Goal: Task Accomplishment & Management: Use online tool/utility

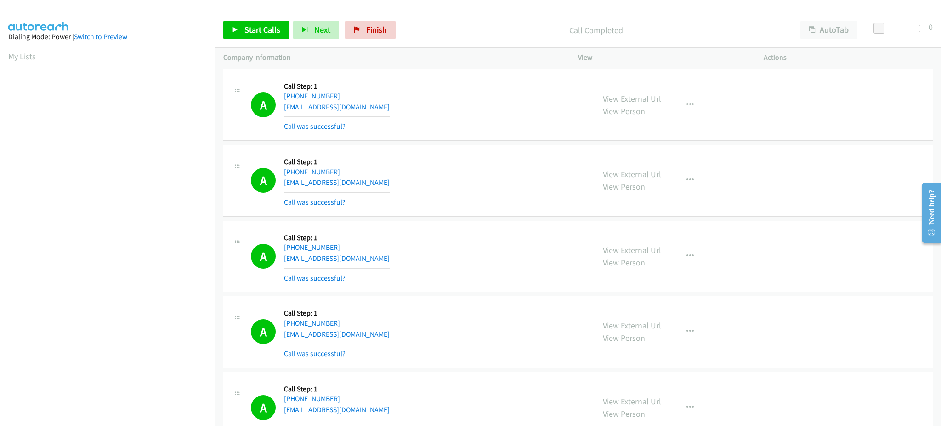
scroll to position [92, 0]
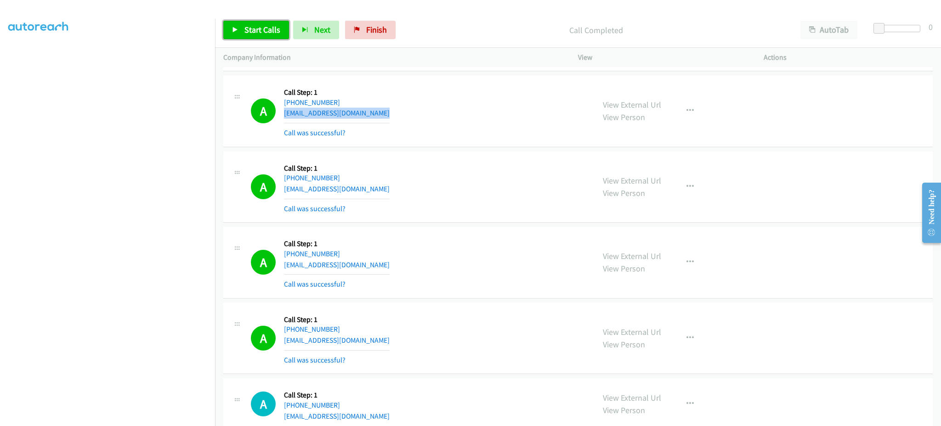
click at [266, 26] on span "Start Calls" at bounding box center [263, 29] width 36 height 11
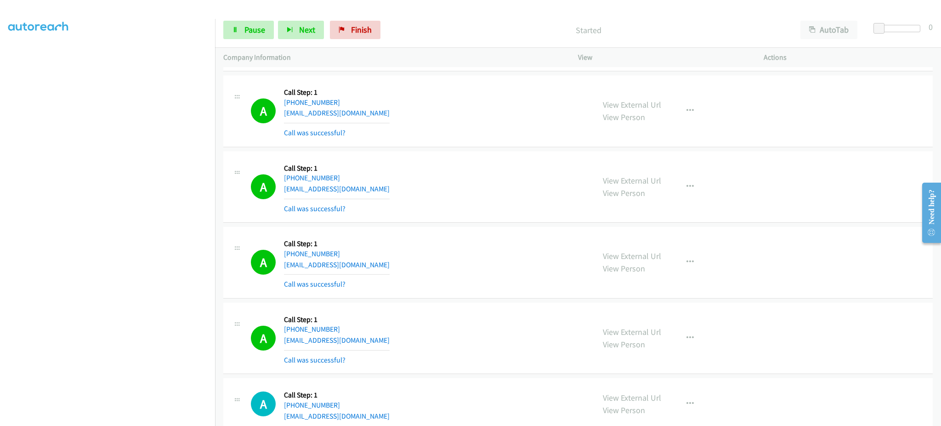
click at [109, 416] on section at bounding box center [107, 208] width 199 height 440
click at [299, 34] on span "Next" at bounding box center [307, 29] width 16 height 11
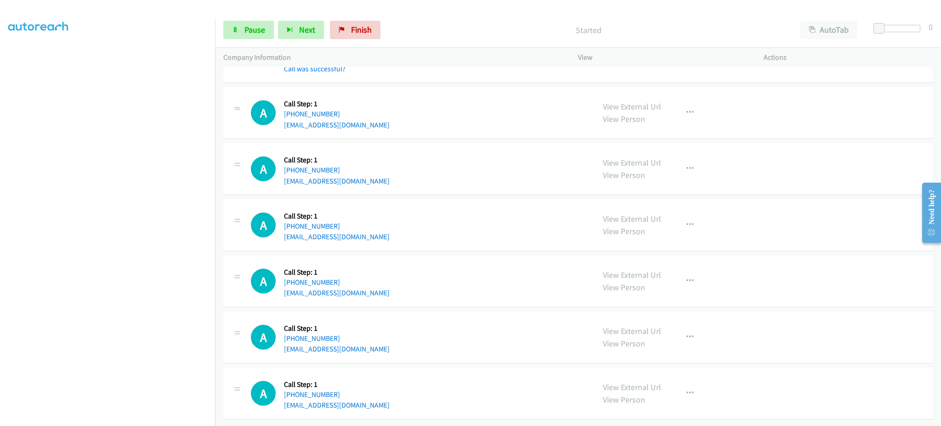
scroll to position [8483, 0]
click at [249, 28] on span "Pause" at bounding box center [255, 29] width 21 height 11
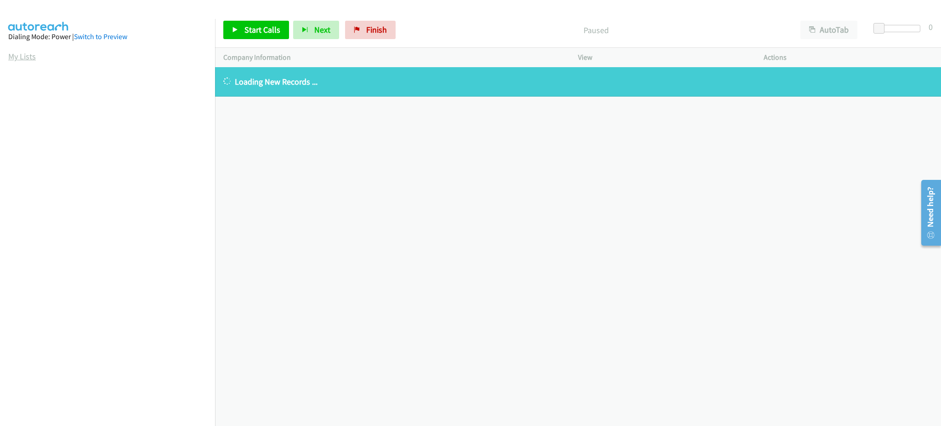
click at [34, 55] on link "My Lists" at bounding box center [22, 56] width 28 height 11
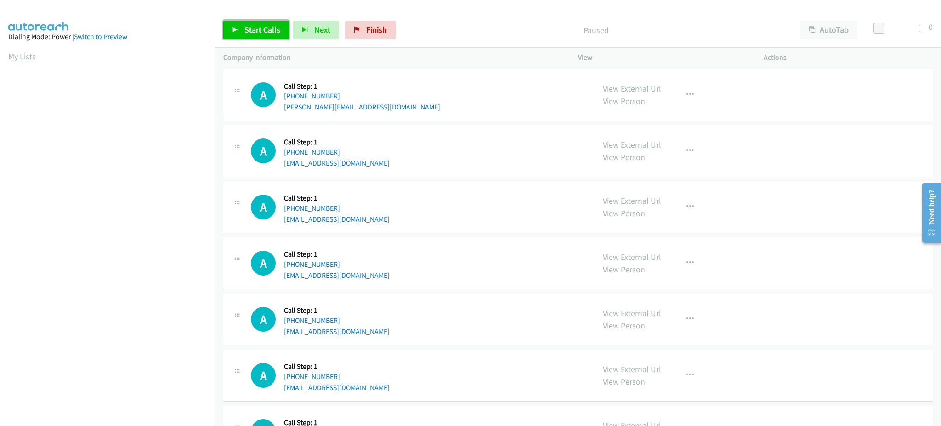
click at [261, 34] on span "Start Calls" at bounding box center [263, 29] width 36 height 11
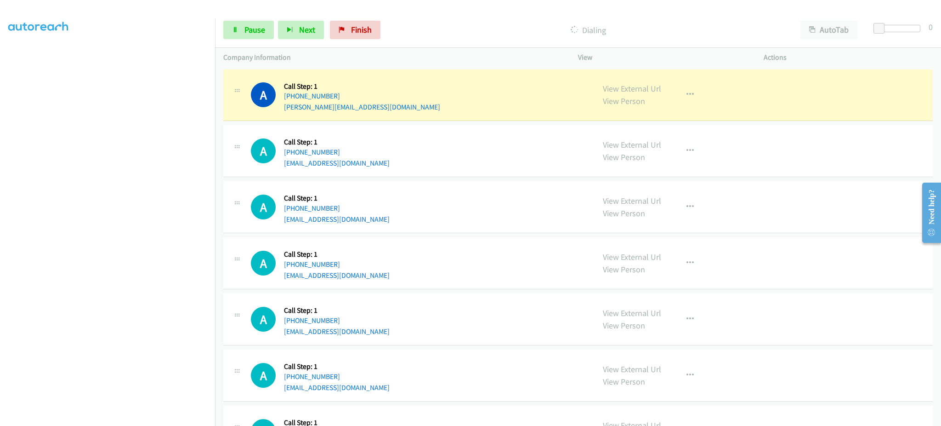
scroll to position [92, 0]
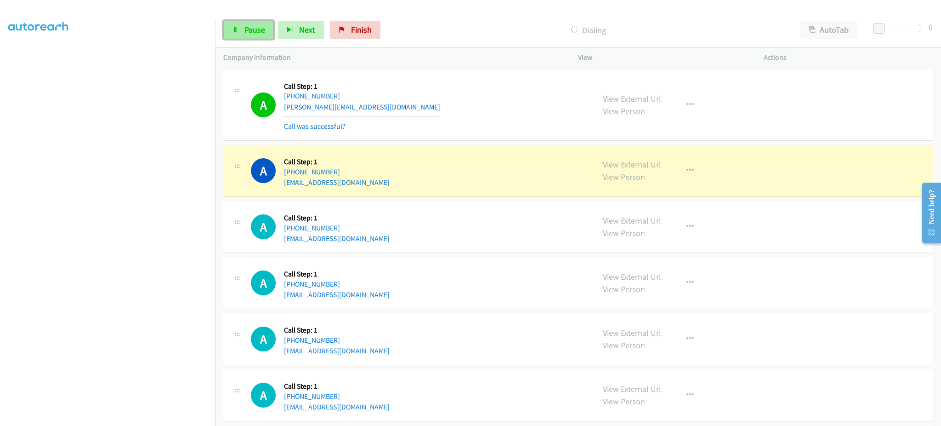
click at [239, 35] on link "Pause" at bounding box center [248, 30] width 51 height 18
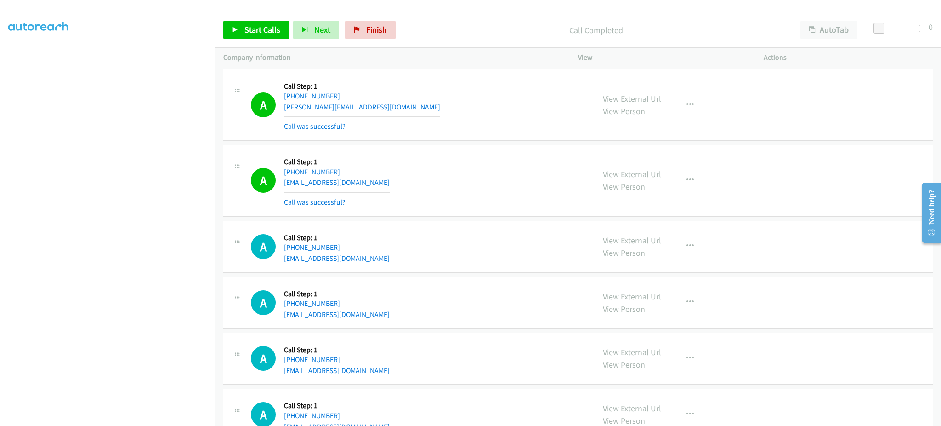
click at [798, 218] on td "A Callback Scheduled Call Step: 1 America/Chicago +1 618-978-4330 johnivanortiz…" at bounding box center [578, 246] width 726 height 56
click at [266, 41] on div "Start Calls Pause Next Finish Call Completed AutoTab AutoTab 0" at bounding box center [578, 29] width 726 height 35
click at [264, 33] on span "Start Calls" at bounding box center [263, 29] width 36 height 11
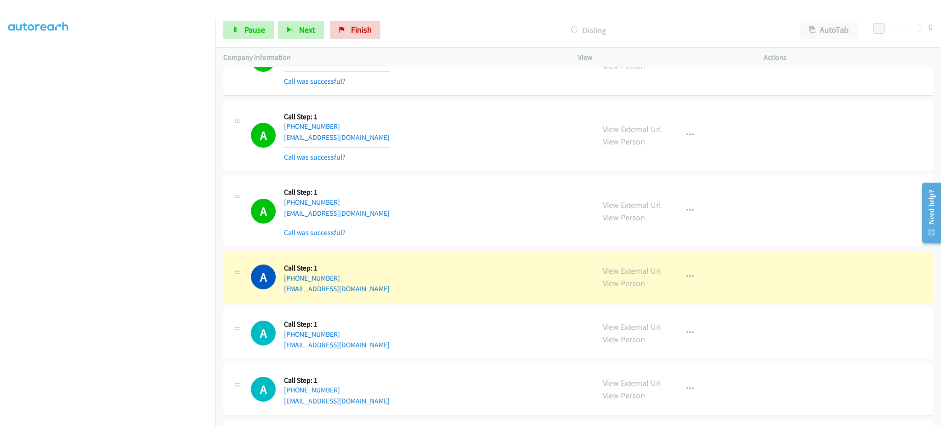
scroll to position [368, 0]
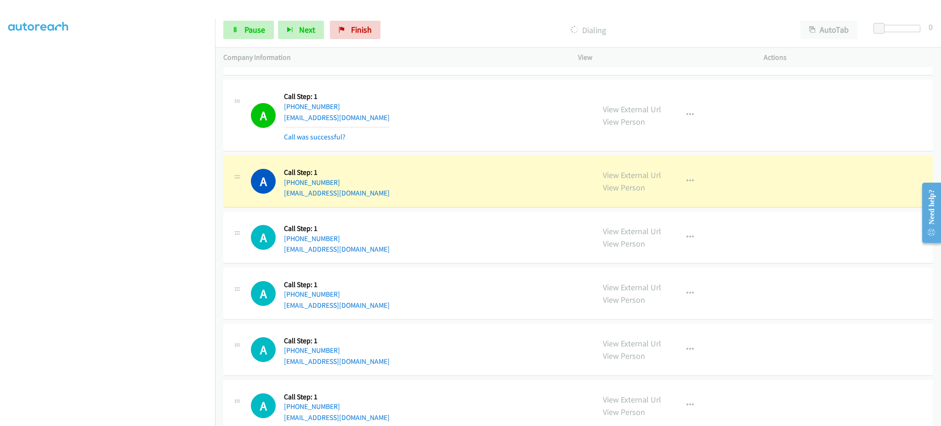
click at [692, 191] on div "View External Url View Person View External Url Email Schedule/Manage Callback …" at bounding box center [692, 181] width 194 height 35
click at [689, 181] on div "View External Url View Person View External Url Email Schedule/Manage Callback …" at bounding box center [692, 181] width 194 height 35
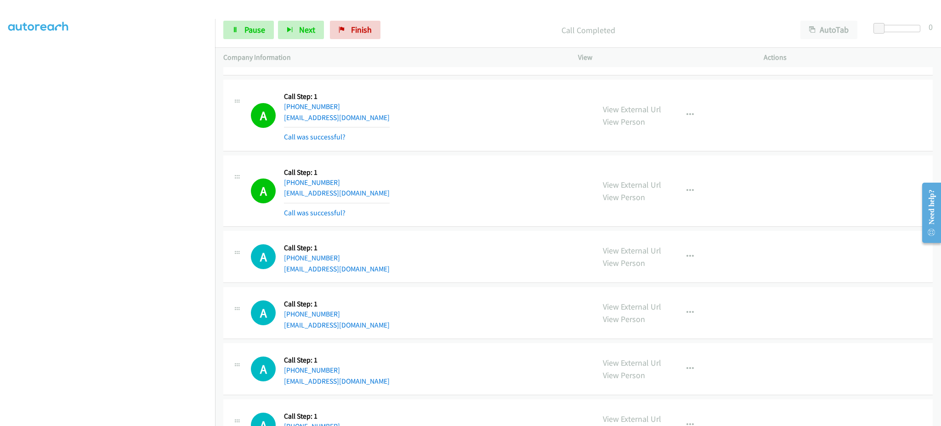
click at [689, 203] on div "View External Url View Person View External Url Email Schedule/Manage Callback …" at bounding box center [692, 191] width 194 height 55
click at [688, 188] on icon "button" at bounding box center [690, 190] width 7 height 7
click at [662, 269] on link "Add to do not call list" at bounding box center [641, 269] width 122 height 18
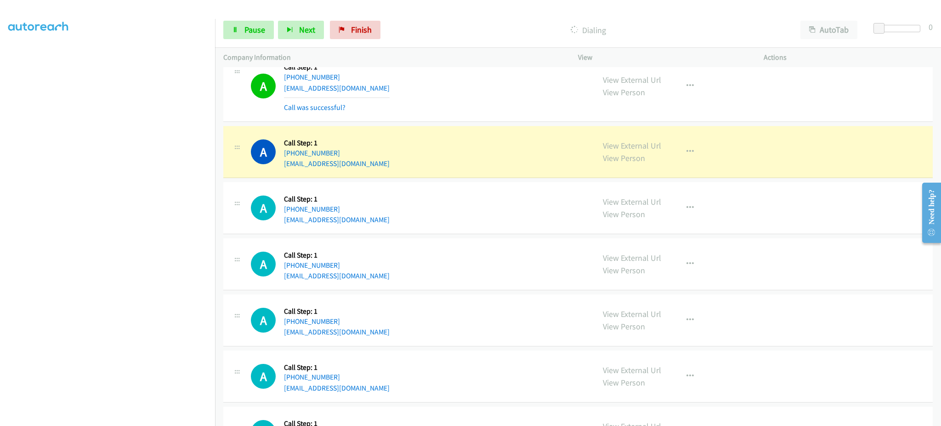
scroll to position [552, 0]
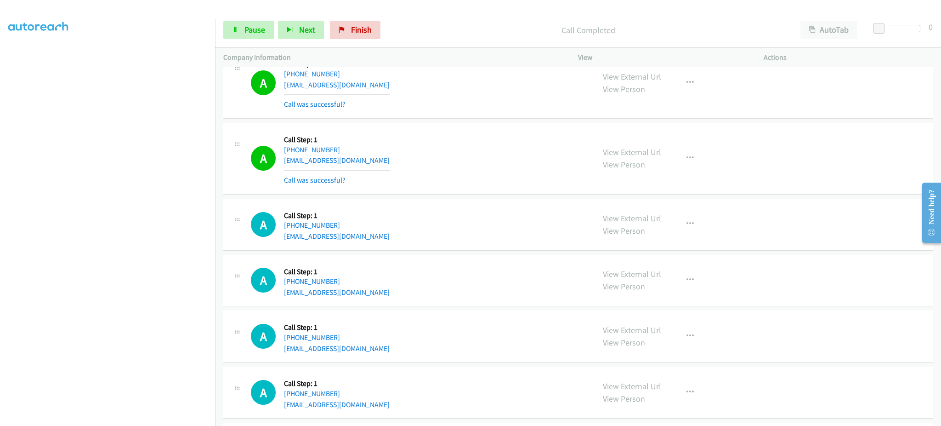
click at [688, 169] on div "View External Url View Person View External Url Email Schedule/Manage Callback …" at bounding box center [692, 158] width 194 height 55
click at [689, 160] on icon "button" at bounding box center [690, 157] width 7 height 7
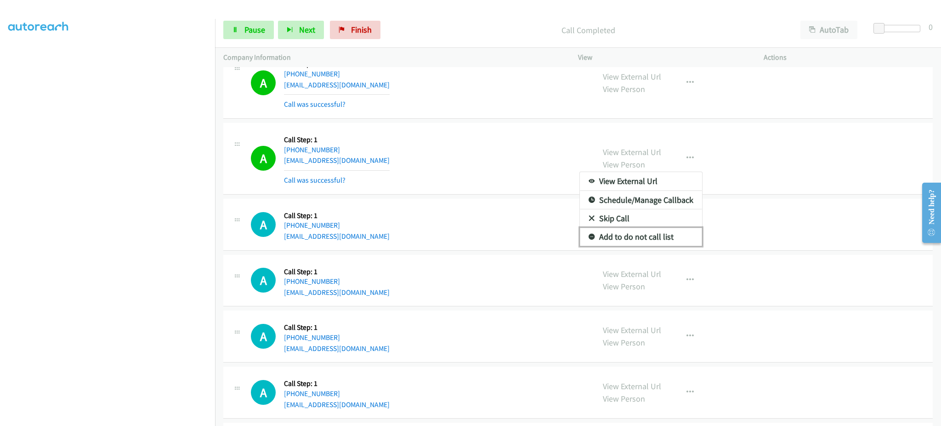
click at [668, 238] on link "Add to do not call list" at bounding box center [641, 237] width 122 height 18
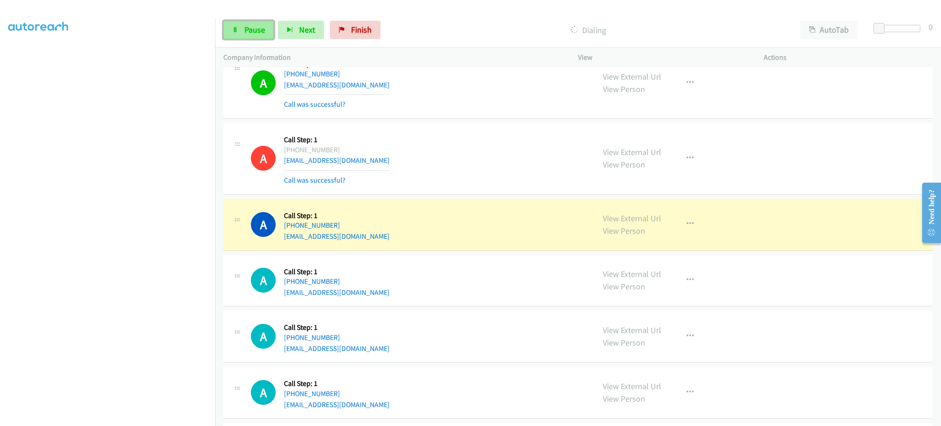
click at [248, 25] on span "Pause" at bounding box center [255, 29] width 21 height 11
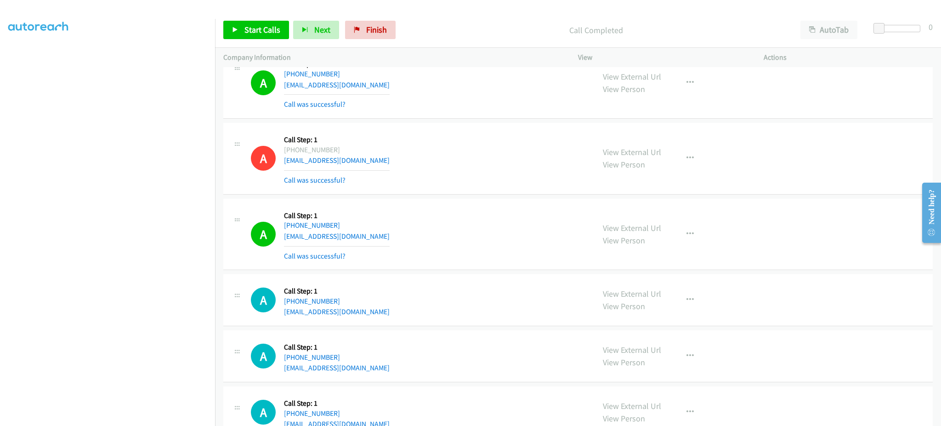
click at [270, 48] on div "Company Information" at bounding box center [392, 57] width 355 height 19
click at [262, 30] on span "Start Calls" at bounding box center [263, 29] width 36 height 11
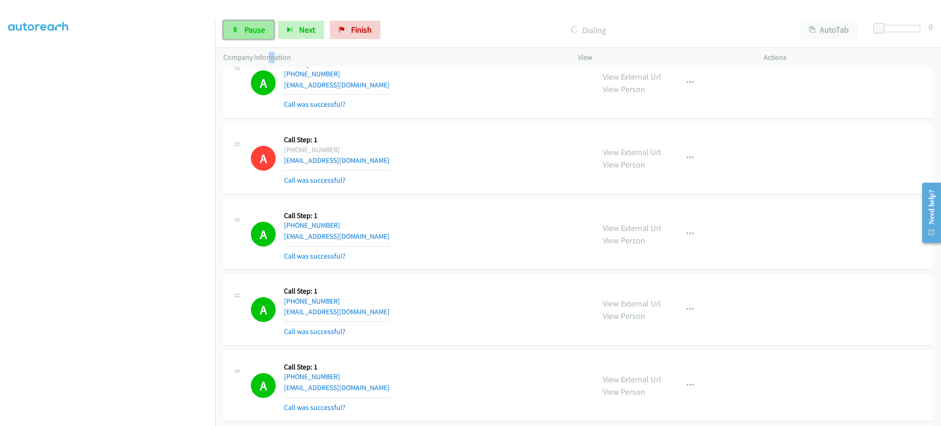
click at [254, 34] on span "Pause" at bounding box center [255, 29] width 21 height 11
click at [248, 23] on link "Start Calls" at bounding box center [256, 30] width 66 height 18
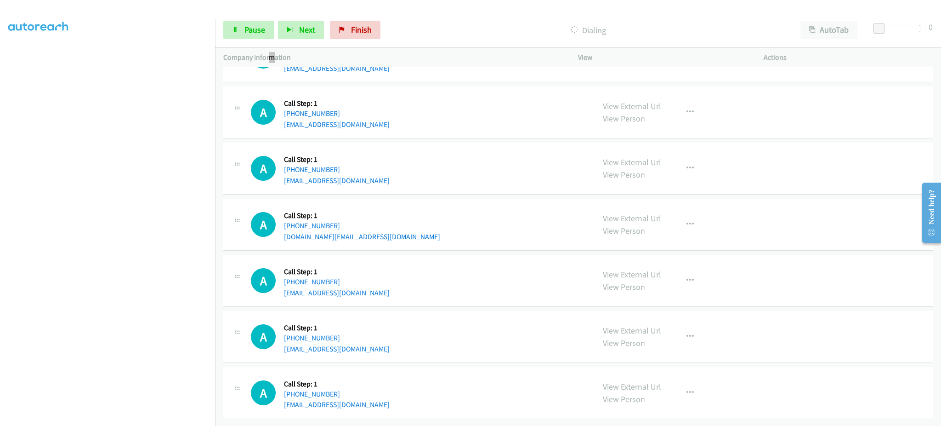
scroll to position [1418, 0]
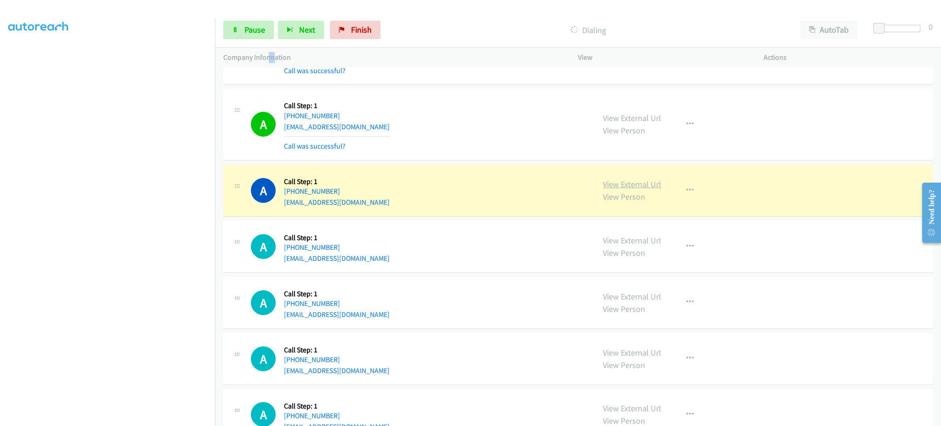
click at [621, 182] on link "View External Url" at bounding box center [632, 184] width 58 height 11
click at [242, 25] on link "Pause" at bounding box center [248, 30] width 51 height 18
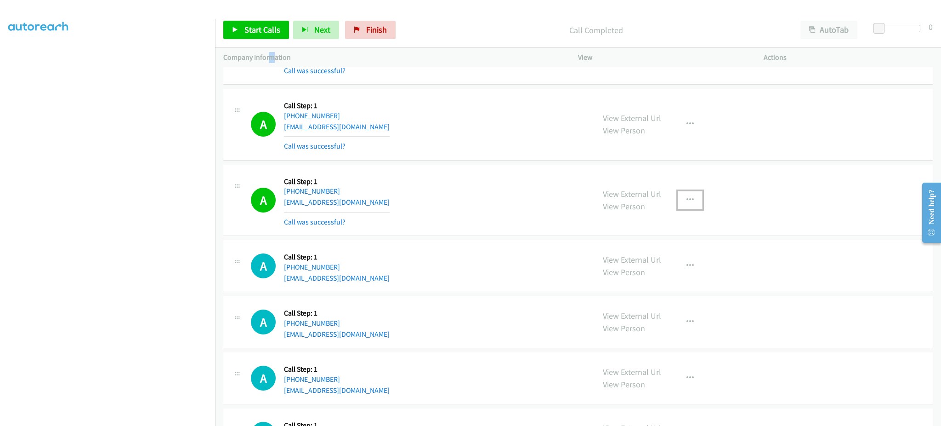
click at [678, 198] on button "button" at bounding box center [690, 200] width 25 height 18
click at [663, 276] on link "Add to do not call list" at bounding box center [641, 278] width 122 height 18
click at [267, 30] on span "Start Calls" at bounding box center [263, 29] width 36 height 11
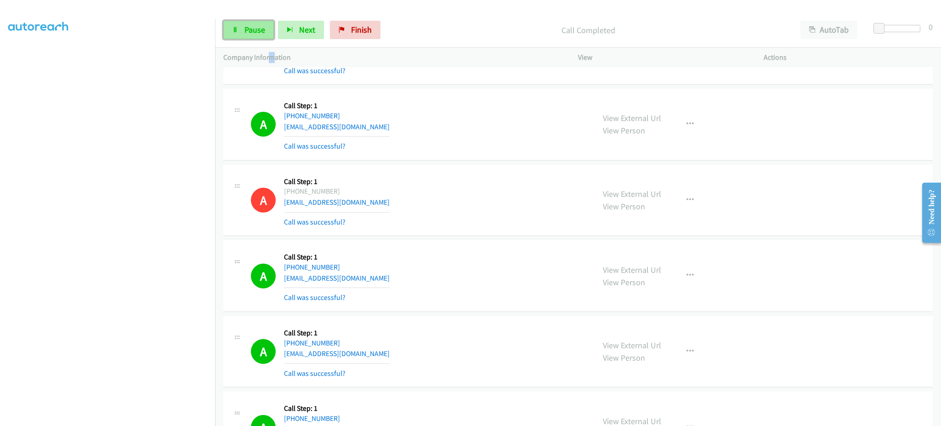
click at [245, 29] on span "Pause" at bounding box center [255, 29] width 21 height 11
click at [245, 27] on span "Pause" at bounding box center [255, 29] width 21 height 11
click at [245, 27] on span "Start Calls" at bounding box center [263, 29] width 36 height 11
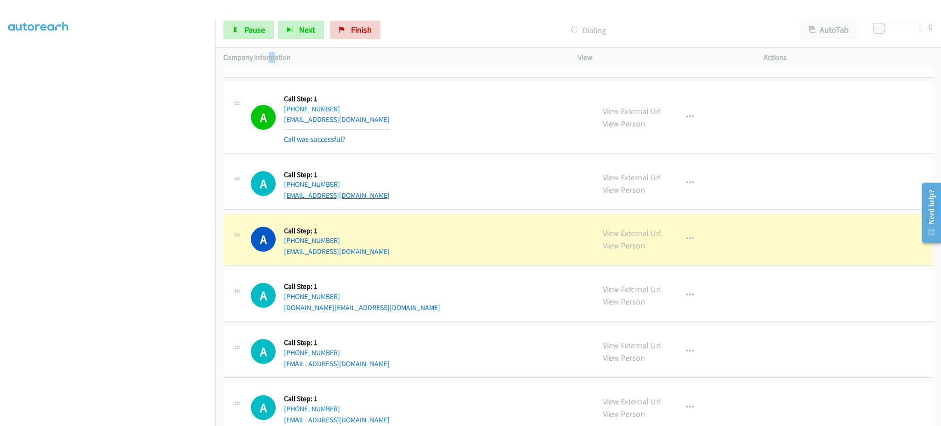
scroll to position [1969, 0]
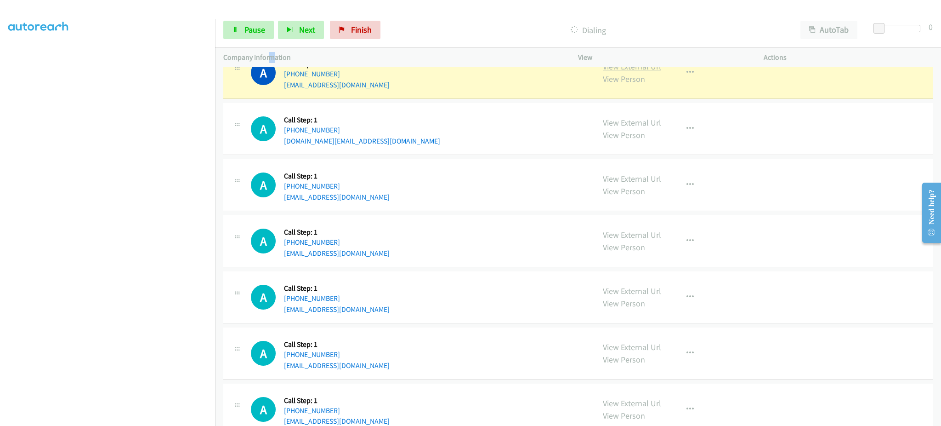
click at [627, 69] on link "View External Url" at bounding box center [632, 66] width 58 height 11
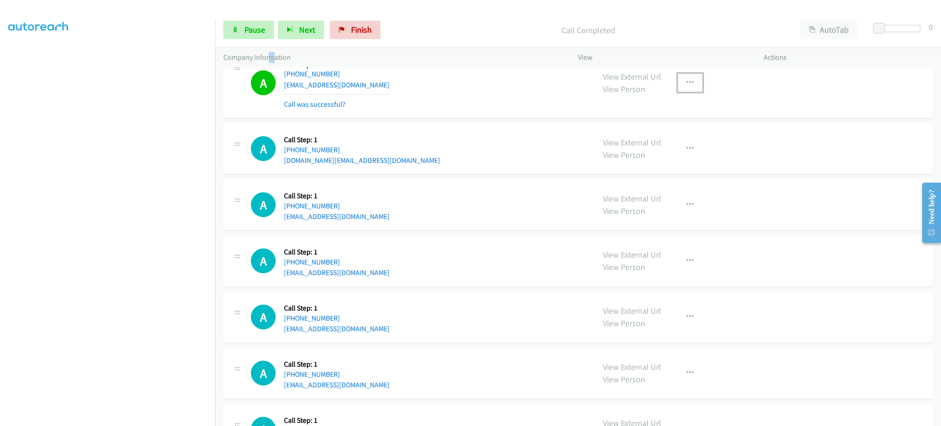
click at [687, 84] on icon "button" at bounding box center [690, 82] width 7 height 7
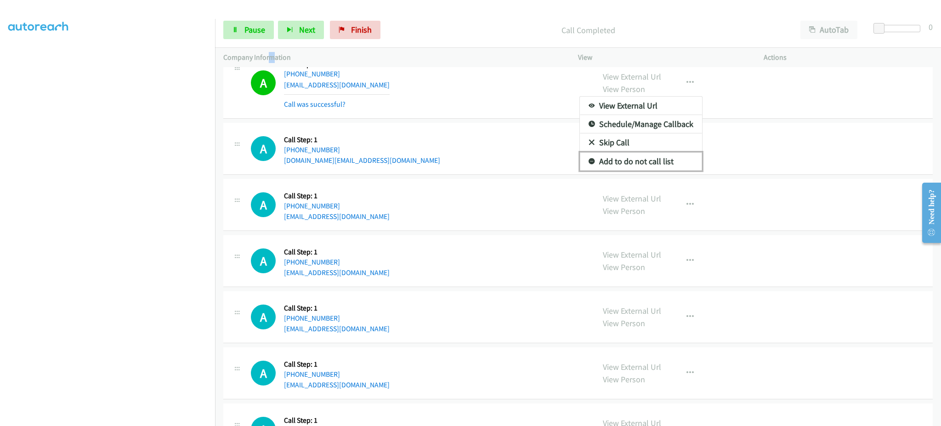
click at [669, 161] on link "Add to do not call list" at bounding box center [641, 161] width 122 height 18
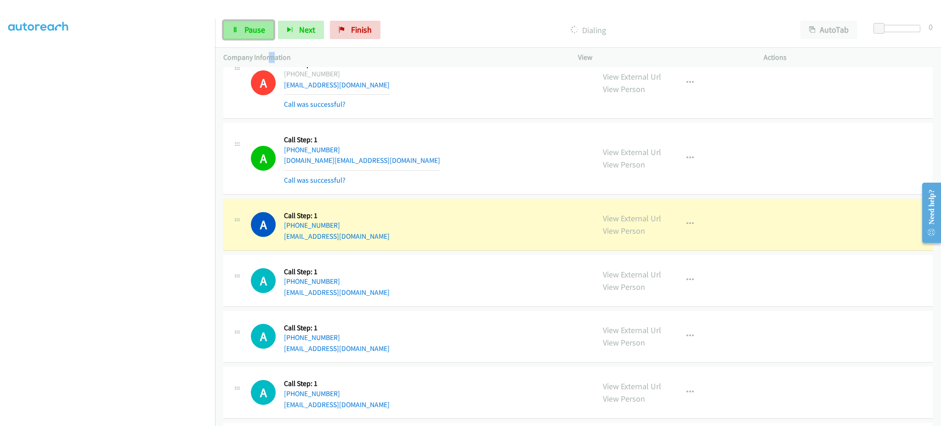
click at [246, 22] on link "Pause" at bounding box center [248, 30] width 51 height 18
click at [690, 233] on button "button" at bounding box center [690, 224] width 25 height 18
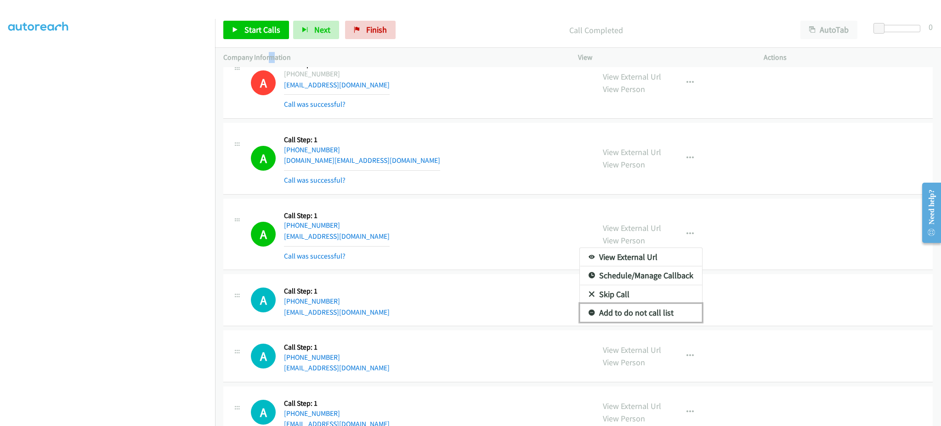
click at [656, 308] on link "Add to do not call list" at bounding box center [641, 312] width 122 height 18
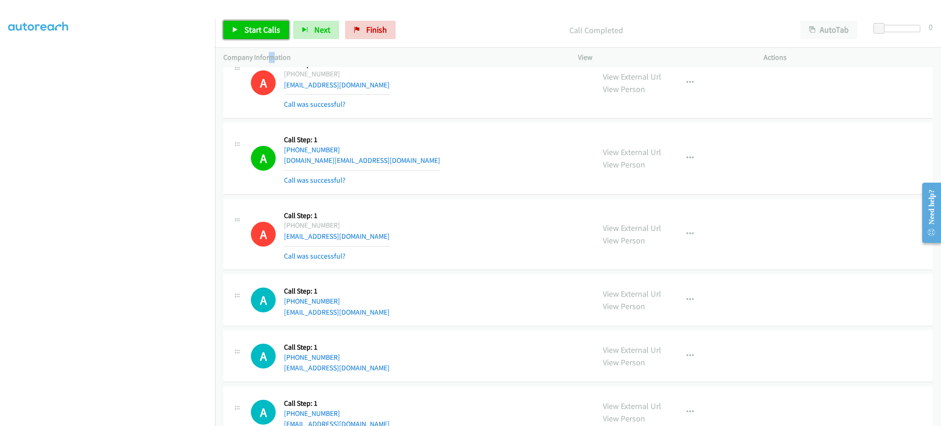
click at [262, 26] on span "Start Calls" at bounding box center [263, 29] width 36 height 11
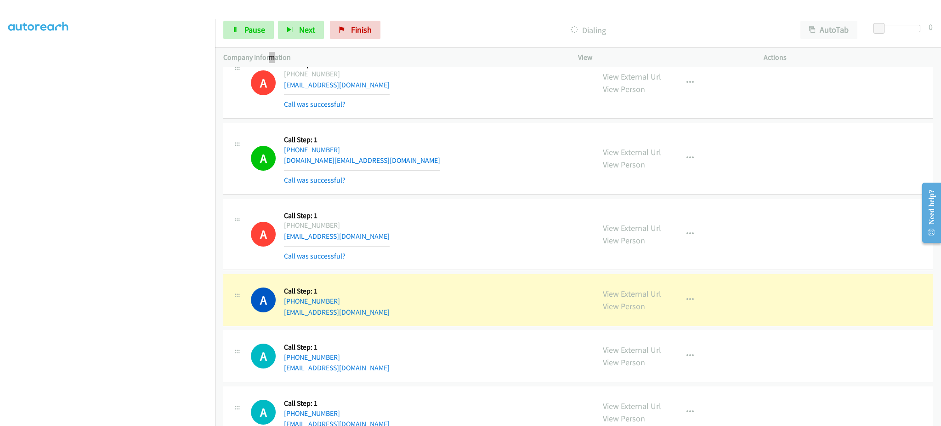
scroll to position [2153, 0]
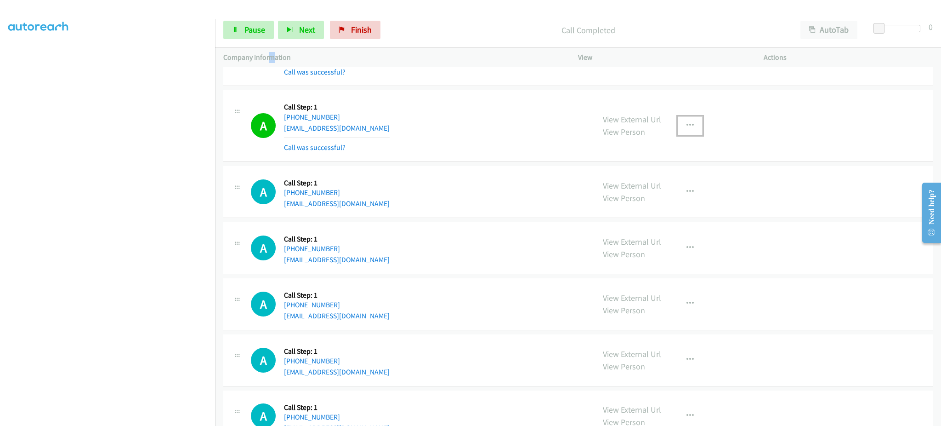
click at [679, 125] on button "button" at bounding box center [690, 125] width 25 height 18
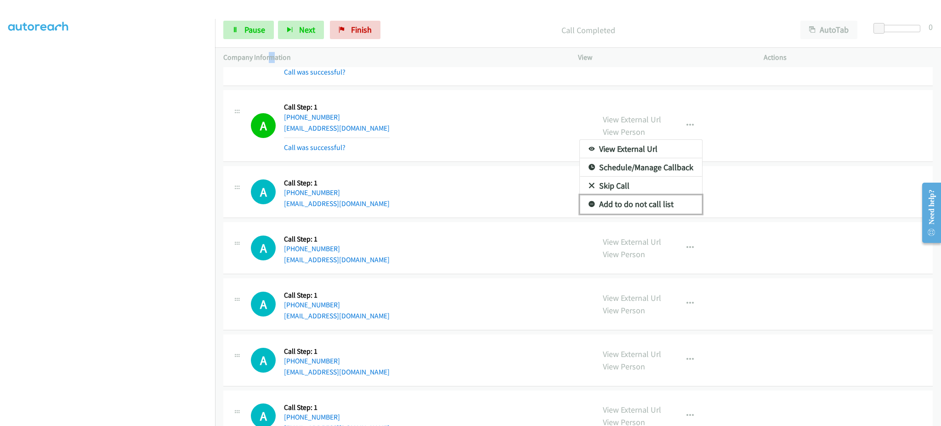
click at [661, 210] on link "Add to do not call list" at bounding box center [641, 204] width 122 height 18
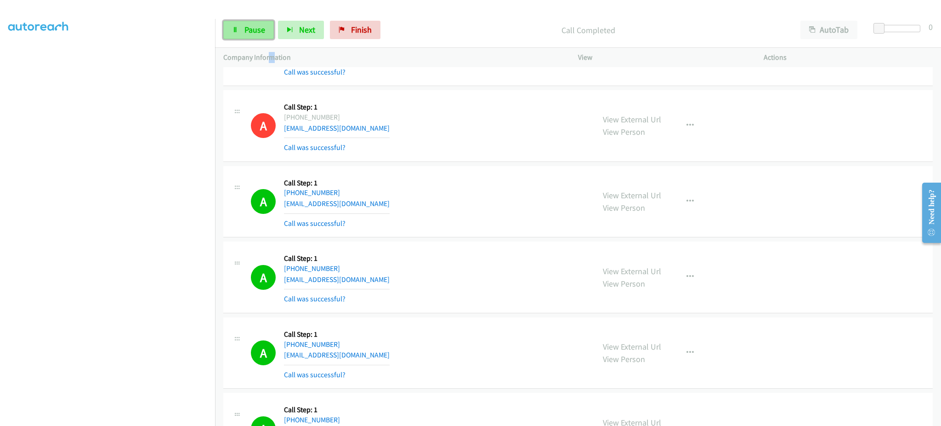
click at [247, 34] on span "Pause" at bounding box center [255, 29] width 21 height 11
click at [247, 34] on span "Start Calls" at bounding box center [263, 29] width 36 height 11
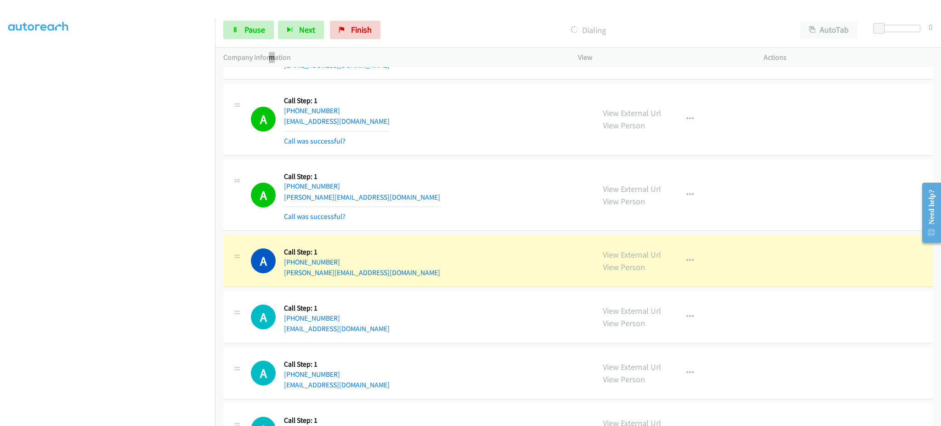
scroll to position [2705, 0]
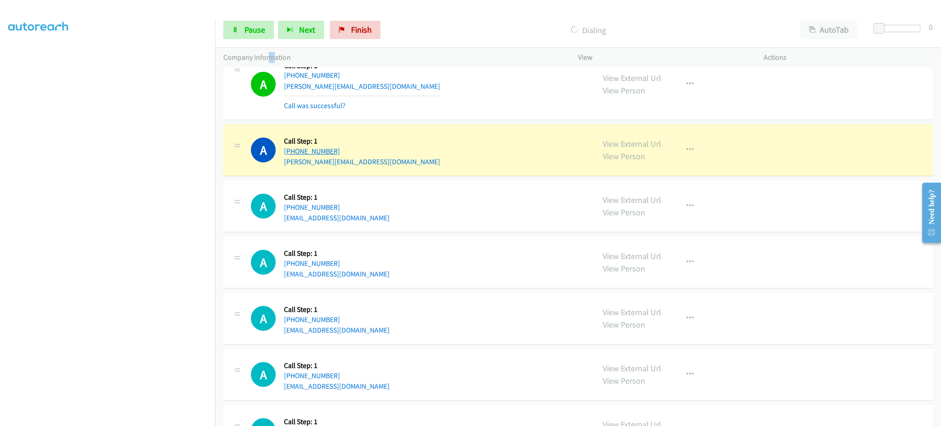
drag, startPoint x: 357, startPoint y: 151, endPoint x: 292, endPoint y: 154, distance: 64.4
click at [292, 154] on div "A Callback Scheduled Call Step: 1 America/Chicago +1 281-745-2916 kleis@uh.edu …" at bounding box center [419, 149] width 336 height 35
copy link "281-745-2916"
click at [673, 150] on div "View External Url View Person View External Url Email Schedule/Manage Callback …" at bounding box center [692, 149] width 194 height 35
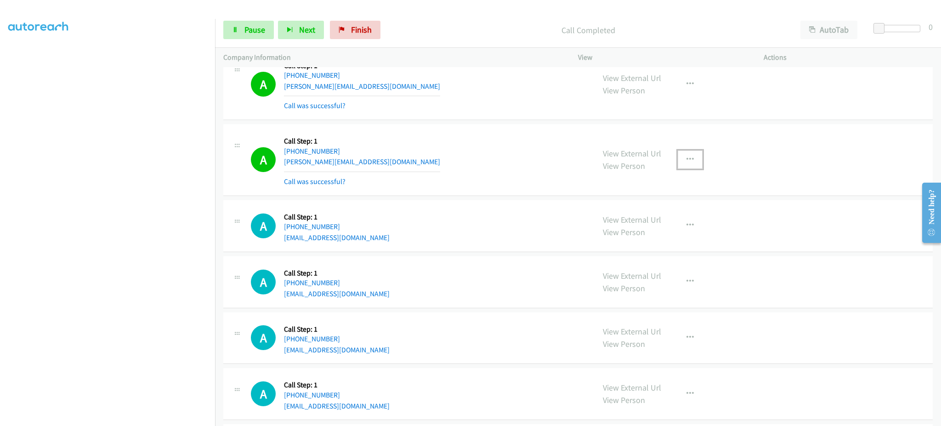
click at [687, 165] on button "button" at bounding box center [690, 159] width 25 height 18
click at [663, 239] on link "Add to do not call list" at bounding box center [641, 238] width 122 height 18
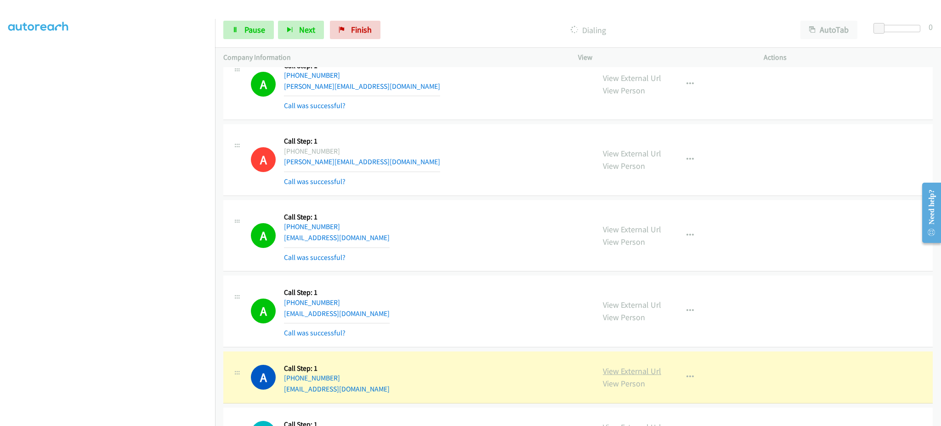
click at [603, 370] on link "View External Url" at bounding box center [632, 370] width 58 height 11
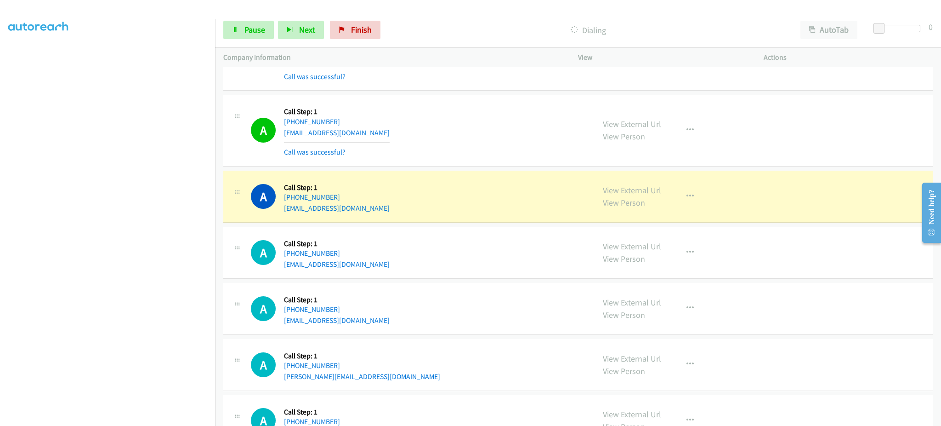
scroll to position [2889, 0]
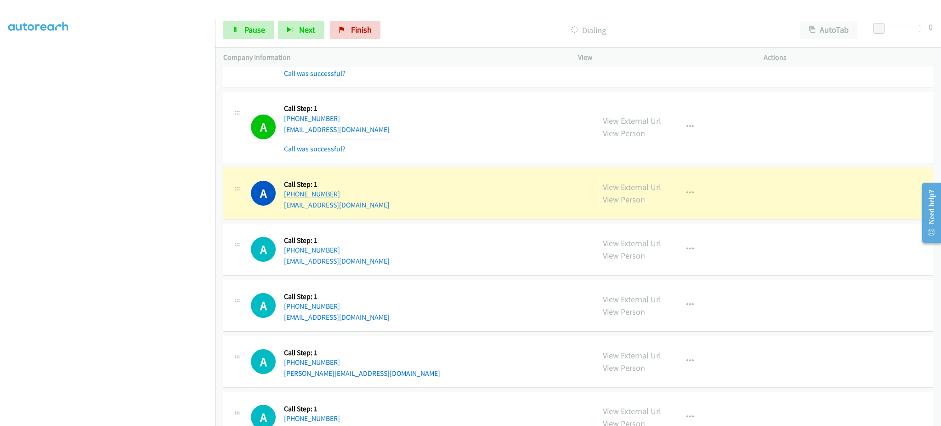
drag, startPoint x: 348, startPoint y: 194, endPoint x: 292, endPoint y: 200, distance: 56.8
click at [292, 200] on div "+1 909-649-5698" at bounding box center [337, 193] width 106 height 11
copy link "909-649-5698"
click at [382, 208] on div "A Callback Scheduled Call Step: 1 America/Los_Angeles +1 909-649-5698 worm_2003…" at bounding box center [419, 193] width 336 height 35
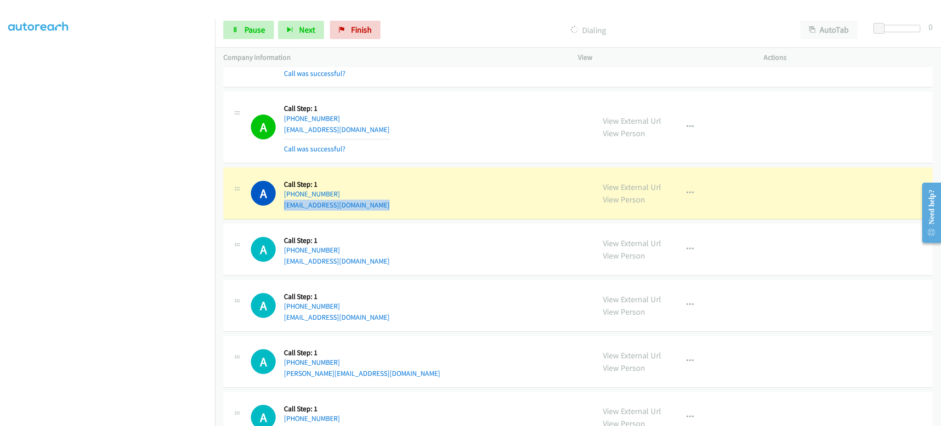
click at [382, 208] on div "A Callback Scheduled Call Step: 1 America/Los_Angeles +1 909-649-5698 worm_2003…" at bounding box center [419, 193] width 336 height 35
copy div "worm_2003@hotmail.com"
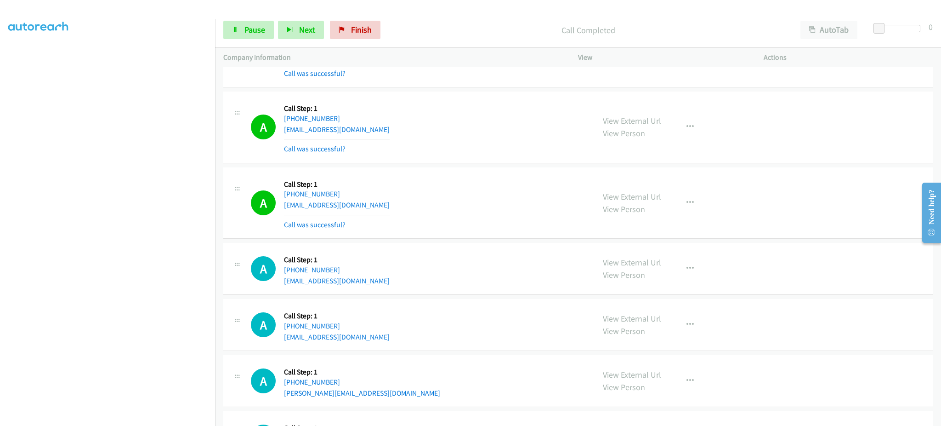
click at [688, 194] on div "View External Url View Person View External Url Email Schedule/Manage Callback …" at bounding box center [692, 203] width 194 height 55
click at [683, 209] on button "button" at bounding box center [690, 203] width 25 height 18
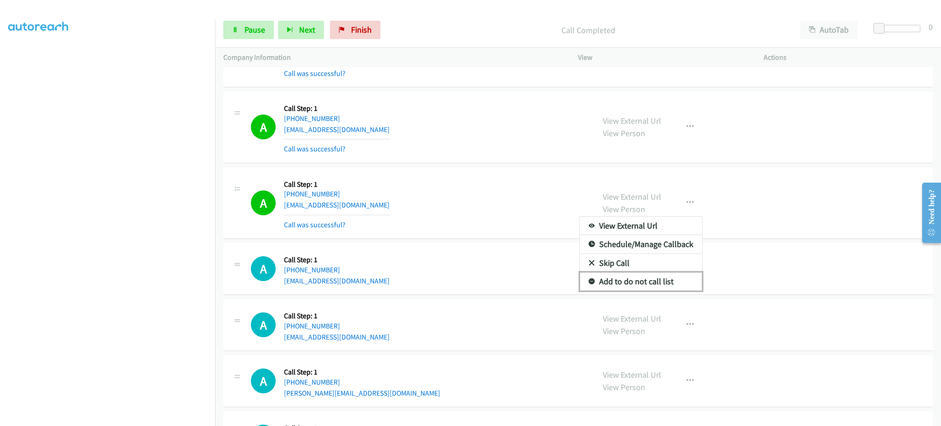
click at [661, 284] on link "Add to do not call list" at bounding box center [641, 281] width 122 height 18
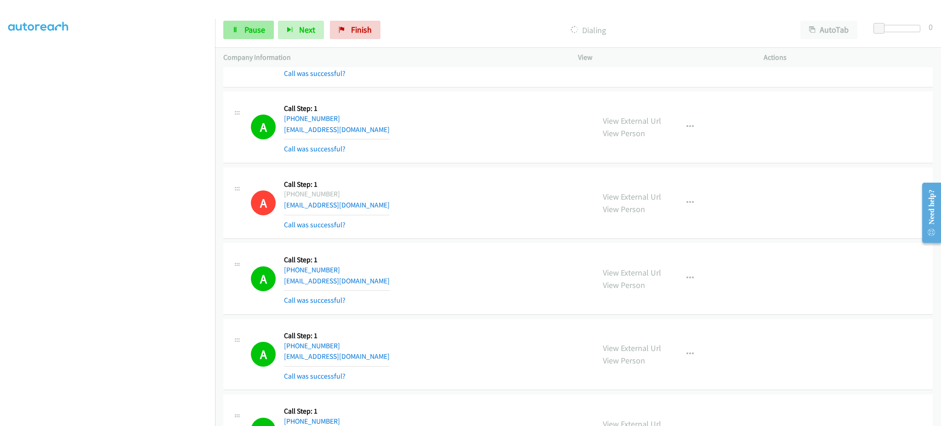
drag, startPoint x: 253, startPoint y: 51, endPoint x: 253, endPoint y: 36, distance: 14.7
click at [253, 50] on div "Company Information" at bounding box center [392, 57] width 355 height 19
click at [253, 36] on link "Pause" at bounding box center [248, 30] width 51 height 18
click at [256, 37] on link "Start Calls" at bounding box center [256, 30] width 66 height 18
click at [247, 34] on span "Pause" at bounding box center [255, 29] width 21 height 11
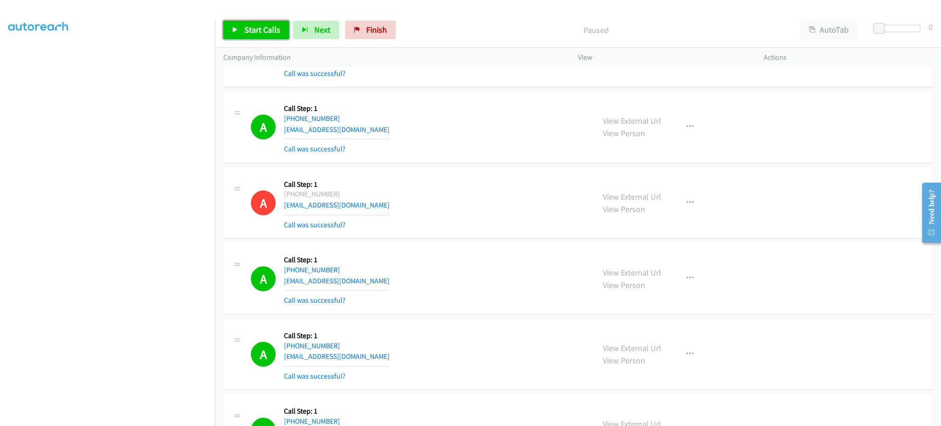
click at [255, 33] on span "Start Calls" at bounding box center [263, 29] width 36 height 11
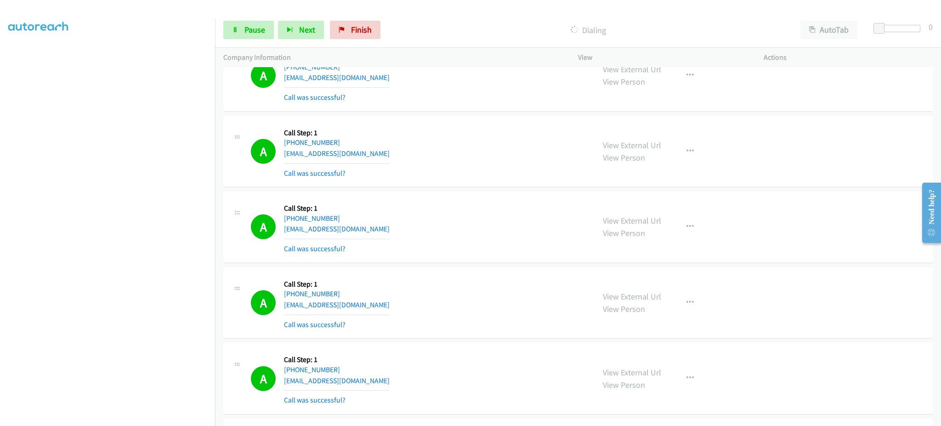
scroll to position [3624, 0]
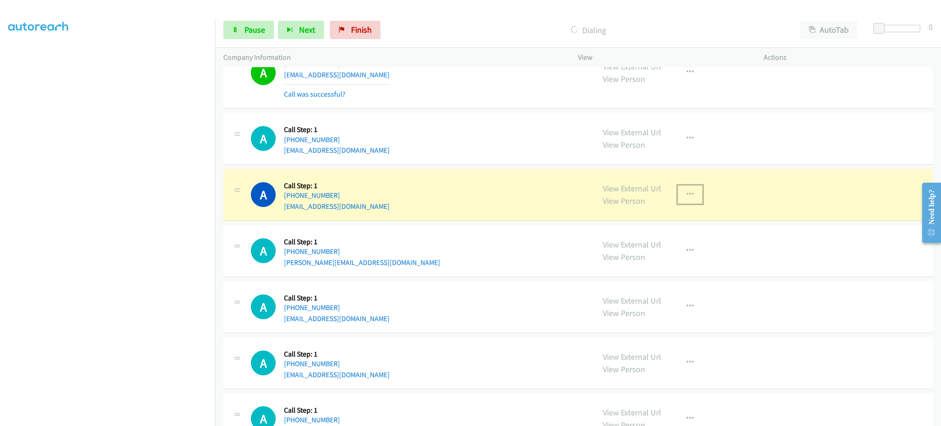
click at [693, 197] on button "button" at bounding box center [690, 194] width 25 height 18
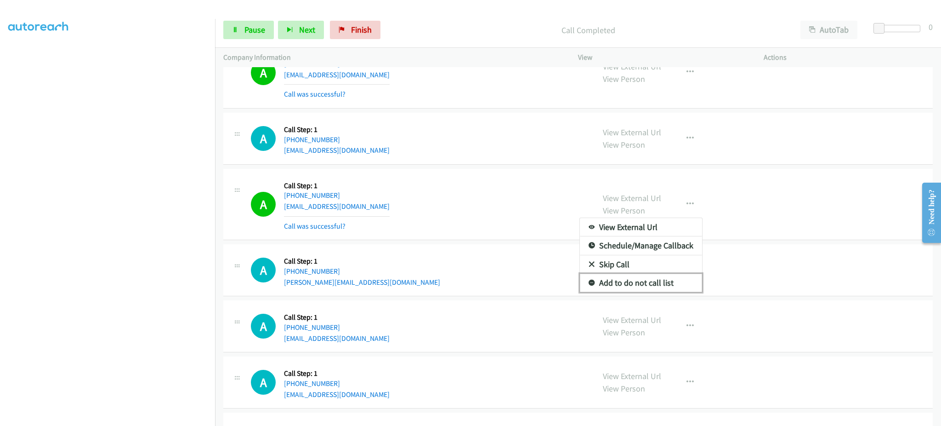
click at [656, 280] on link "Add to do not call list" at bounding box center [641, 283] width 122 height 18
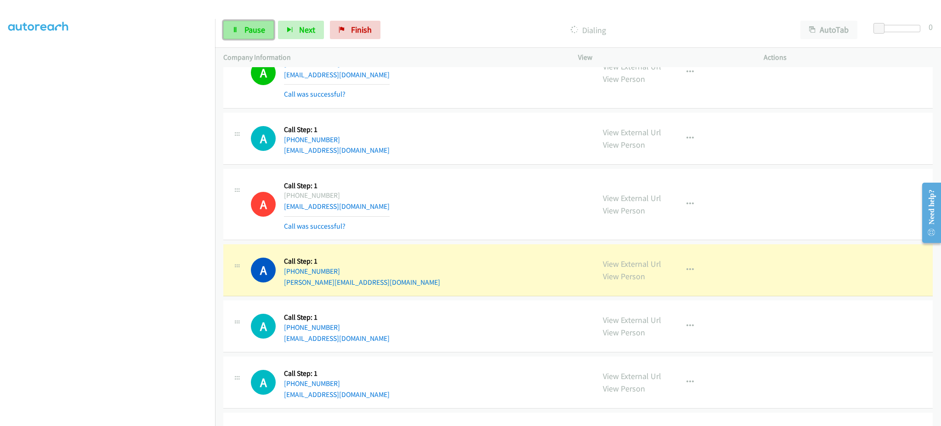
click at [240, 26] on link "Pause" at bounding box center [248, 30] width 51 height 18
